Goal: Entertainment & Leisure: Consume media (video, audio)

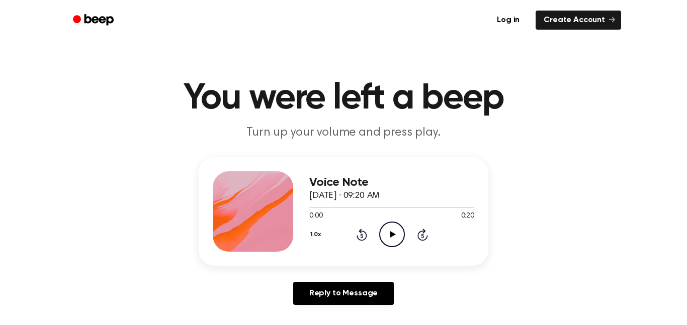
click at [395, 244] on icon "Play Audio" at bounding box center [392, 235] width 26 height 26
click at [387, 237] on icon "Pause Audio" at bounding box center [392, 235] width 26 height 26
click at [359, 232] on icon at bounding box center [362, 235] width 11 height 12
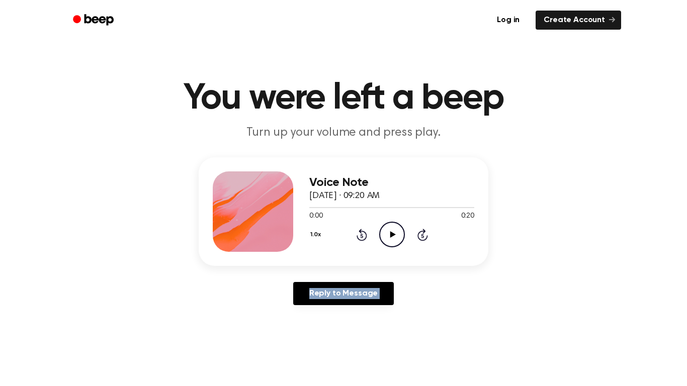
click at [434, 301] on div "Reply to Message" at bounding box center [344, 297] width 290 height 31
click at [390, 233] on icon at bounding box center [393, 234] width 6 height 7
click at [394, 233] on icon "Pause Audio" at bounding box center [392, 235] width 26 height 26
click at [402, 223] on icon "Play Audio" at bounding box center [392, 235] width 26 height 26
click at [390, 235] on icon at bounding box center [392, 234] width 5 height 7
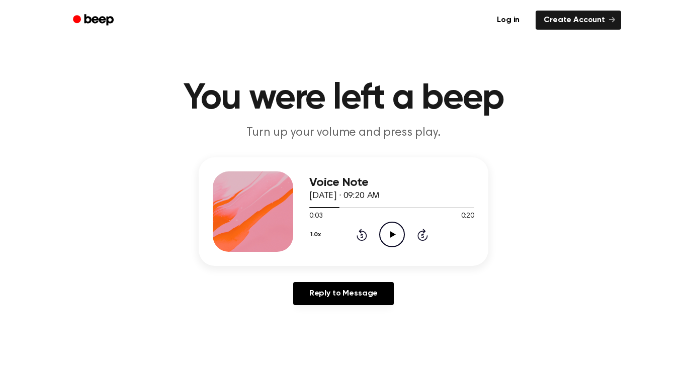
click at [386, 233] on icon "Play Audio" at bounding box center [392, 235] width 26 height 26
click at [365, 234] on icon at bounding box center [362, 235] width 11 height 12
click at [366, 235] on icon at bounding box center [362, 235] width 11 height 12
click at [362, 236] on icon at bounding box center [361, 236] width 3 height 4
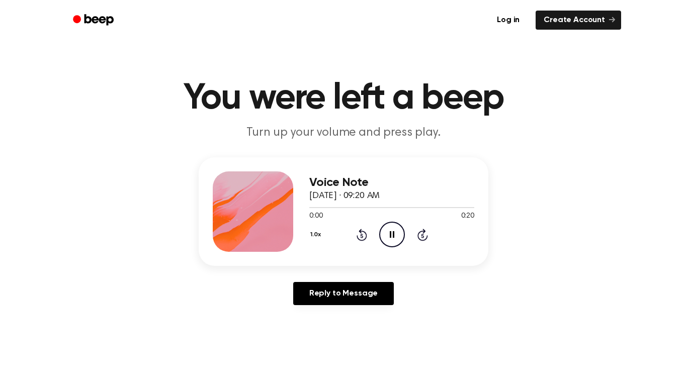
click at [362, 236] on icon at bounding box center [361, 236] width 3 height 4
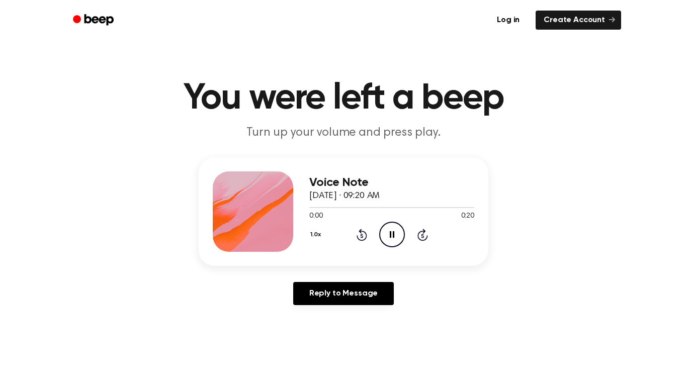
click at [362, 236] on icon at bounding box center [361, 236] width 3 height 4
click at [360, 236] on icon "Rewind 5 seconds" at bounding box center [361, 234] width 11 height 13
click at [362, 236] on icon at bounding box center [361, 236] width 3 height 4
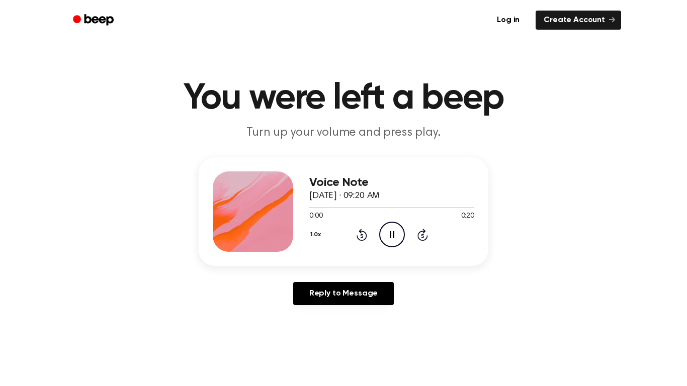
click at [401, 229] on icon "Pause Audio" at bounding box center [392, 235] width 26 height 26
click at [366, 234] on icon at bounding box center [362, 235] width 11 height 12
click at [362, 236] on icon at bounding box center [361, 236] width 3 height 4
click at [384, 227] on icon "Play Audio" at bounding box center [392, 235] width 26 height 26
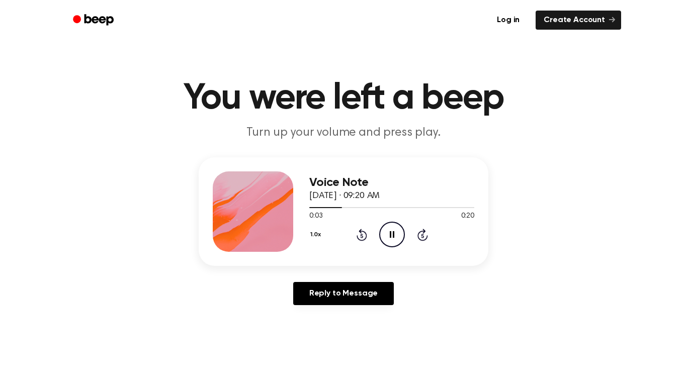
click at [381, 230] on icon "Pause Audio" at bounding box center [392, 235] width 26 height 26
click at [385, 242] on icon "Play Audio" at bounding box center [392, 235] width 26 height 26
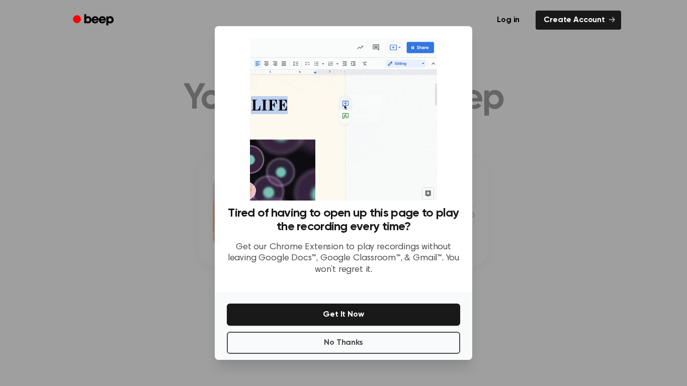
click at [538, 154] on div at bounding box center [343, 193] width 687 height 386
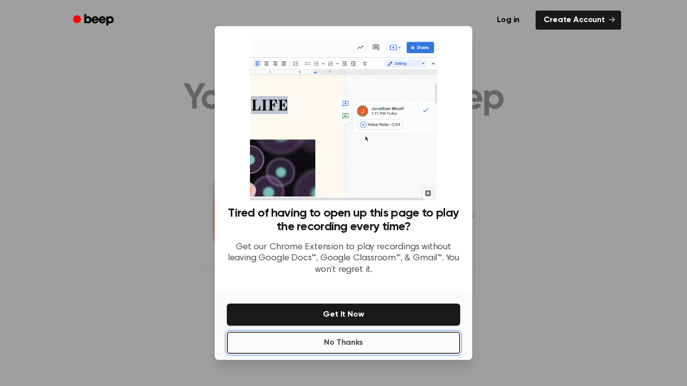
click at [402, 325] on button "No Thanks" at bounding box center [343, 343] width 233 height 22
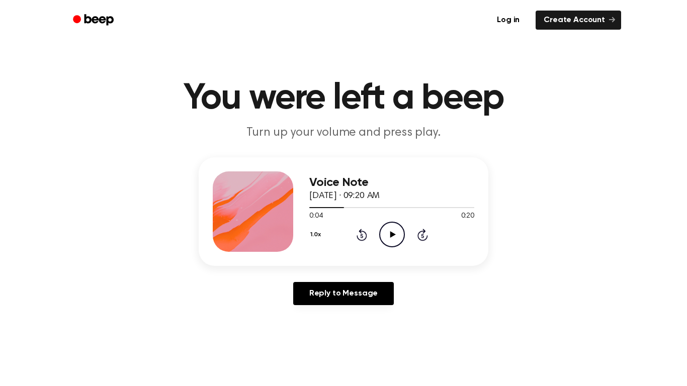
click at [389, 232] on icon "Play Audio" at bounding box center [392, 235] width 26 height 26
click at [393, 231] on icon "Pause Audio" at bounding box center [392, 235] width 26 height 26
click at [388, 229] on icon "Play Audio" at bounding box center [392, 235] width 26 height 26
click at [389, 226] on icon "Pause Audio" at bounding box center [392, 235] width 26 height 26
click at [387, 233] on icon "Play Audio" at bounding box center [392, 235] width 26 height 26
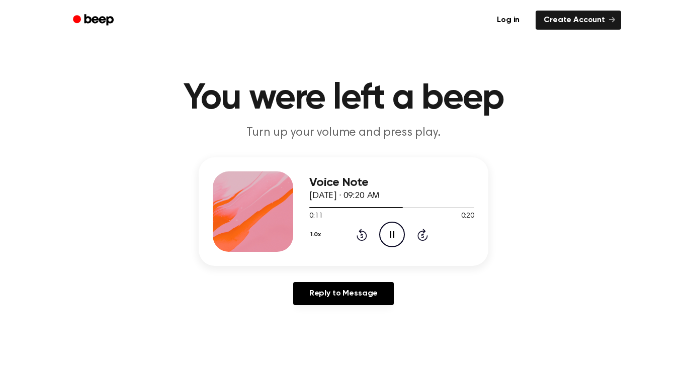
click at [387, 234] on icon "Pause Audio" at bounding box center [392, 235] width 26 height 26
click at [384, 231] on icon "Play Audio" at bounding box center [392, 235] width 26 height 26
click at [385, 230] on icon "Pause Audio" at bounding box center [392, 235] width 26 height 26
click at [386, 235] on icon "Play Audio" at bounding box center [392, 235] width 26 height 26
click at [387, 230] on icon "Pause Audio" at bounding box center [392, 235] width 26 height 26
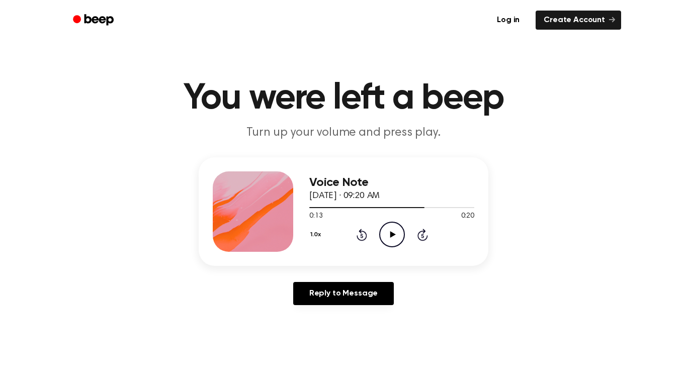
click at [387, 231] on icon "Play Audio" at bounding box center [392, 235] width 26 height 26
click at [386, 235] on icon "Pause Audio" at bounding box center [392, 235] width 26 height 26
click at [382, 232] on icon "Play Audio" at bounding box center [392, 235] width 26 height 26
click at [389, 232] on icon "Pause Audio" at bounding box center [392, 235] width 26 height 26
click at [362, 230] on icon "Rewind 5 seconds" at bounding box center [361, 234] width 11 height 13
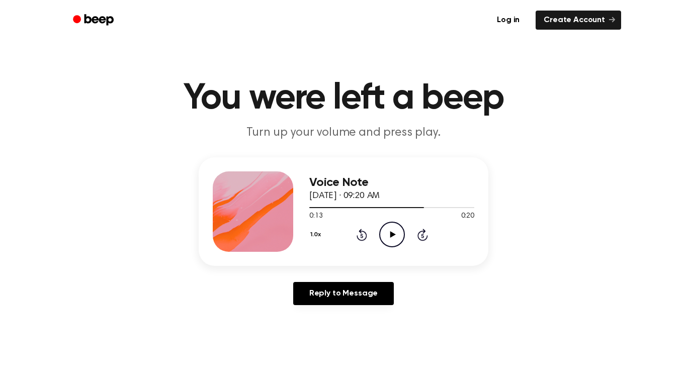
click at [394, 232] on icon "Play Audio" at bounding box center [392, 235] width 26 height 26
click at [393, 229] on icon "Pause Audio" at bounding box center [392, 235] width 26 height 26
click at [390, 230] on icon "Play Audio" at bounding box center [392, 235] width 26 height 26
click at [392, 231] on icon "Pause Audio" at bounding box center [392, 235] width 26 height 26
